Goal: Information Seeking & Learning: Stay updated

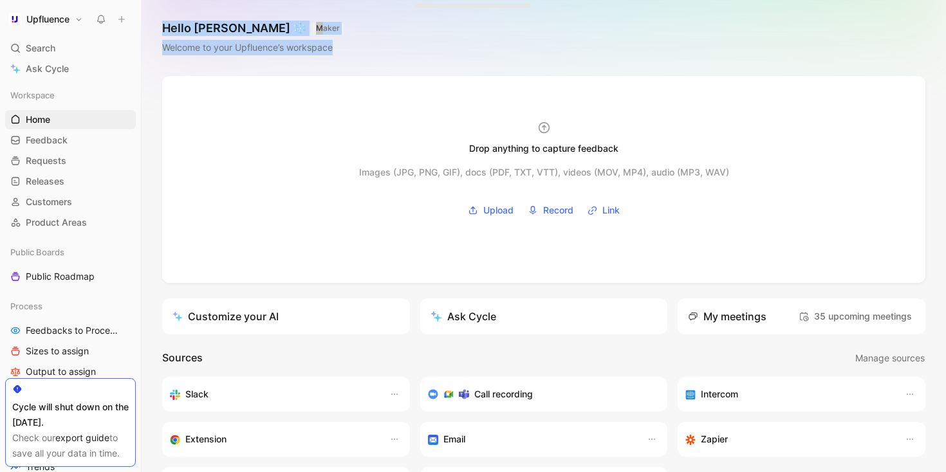
drag, startPoint x: 337, startPoint y: 50, endPoint x: 152, endPoint y: 21, distance: 187.4
click at [152, 21] on div "Hello Simon ❄️ MAKER Welcome to your Upfluence’s workspace" at bounding box center [544, 38] width 804 height 76
drag, startPoint x: 152, startPoint y: 21, endPoint x: 351, endPoint y: 44, distance: 200.7
click at [351, 44] on div "Hello Simon ❄️ MAKER Welcome to your Upfluence’s workspace" at bounding box center [544, 38] width 804 height 76
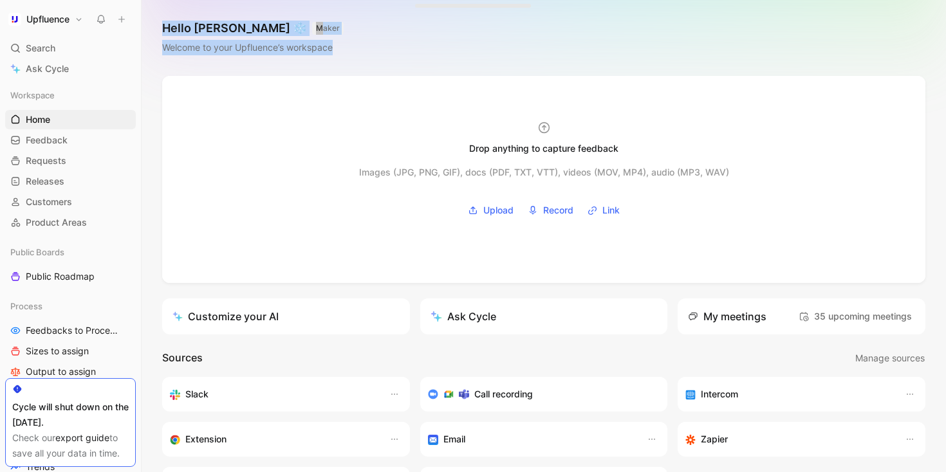
click at [351, 44] on div "Hello Simon ❄️ MAKER Welcome to your Upfluence’s workspace" at bounding box center [544, 38] width 804 height 76
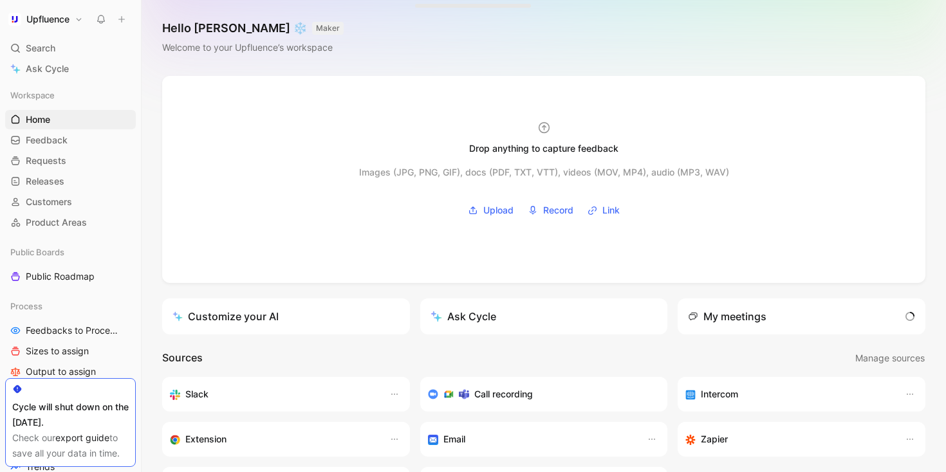
click at [55, 181] on span "Releases" at bounding box center [45, 181] width 39 height 13
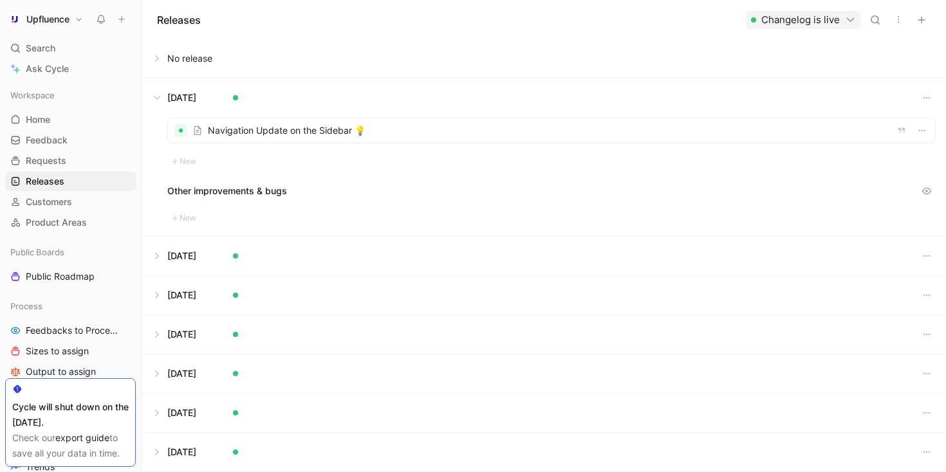
click at [297, 135] on div at bounding box center [551, 130] width 767 height 24
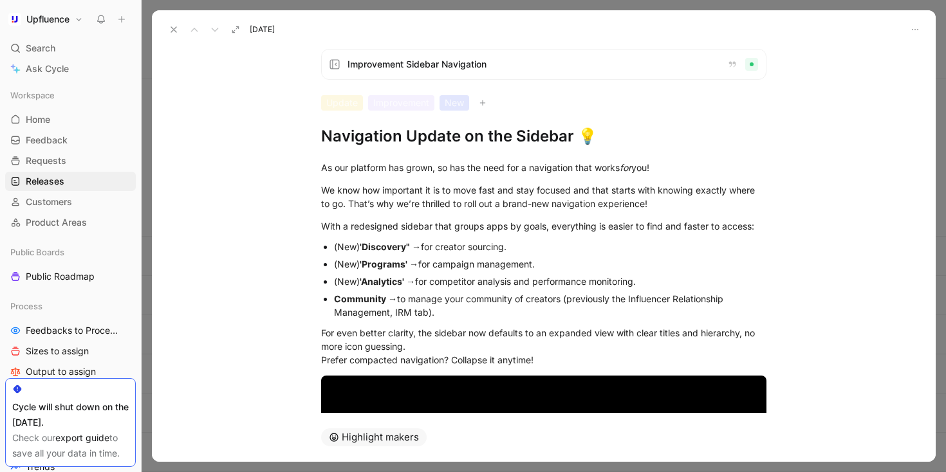
click at [167, 28] on button at bounding box center [174, 30] width 18 height 18
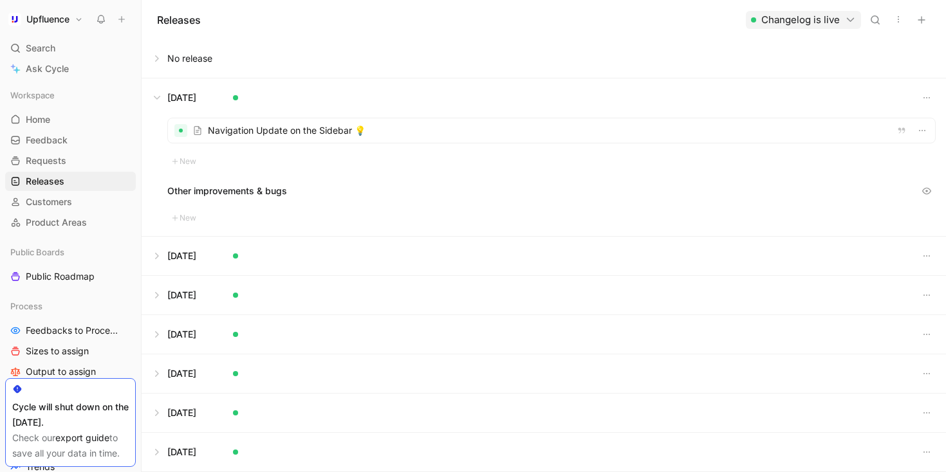
click at [163, 57] on button at bounding box center [543, 58] width 803 height 39
